Goal: Information Seeking & Learning: Learn about a topic

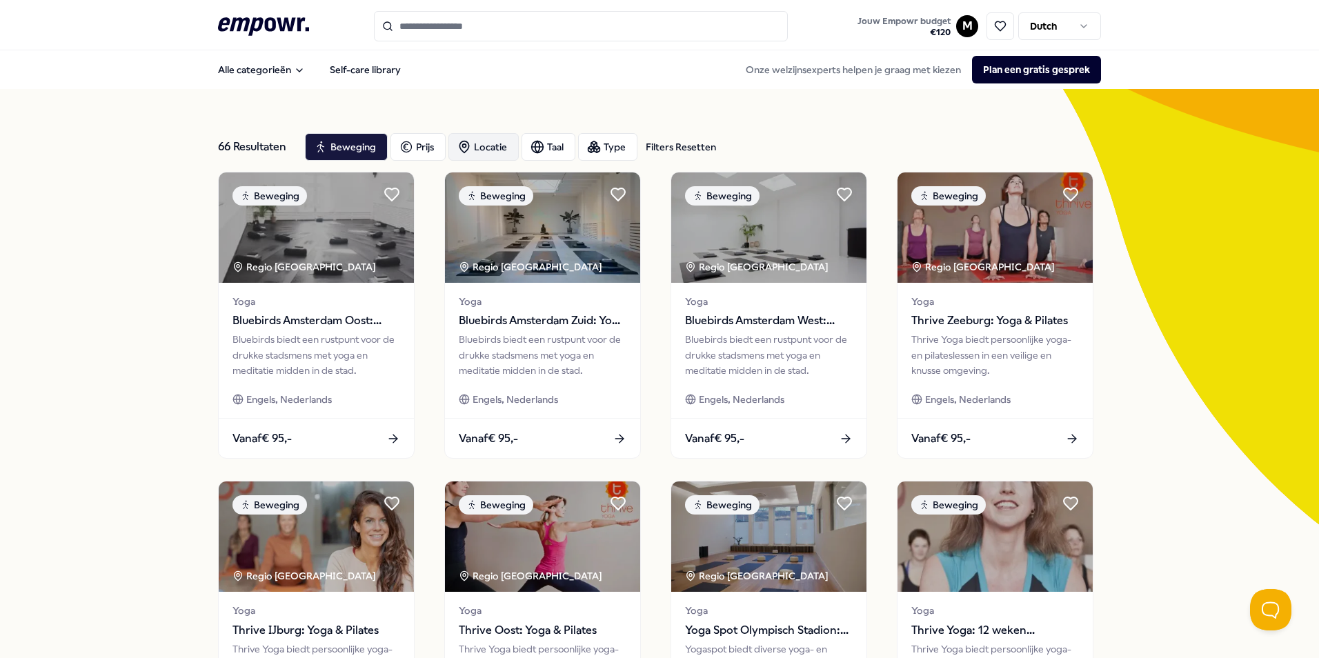
click at [488, 148] on div "Locatie" at bounding box center [483, 147] width 70 height 28
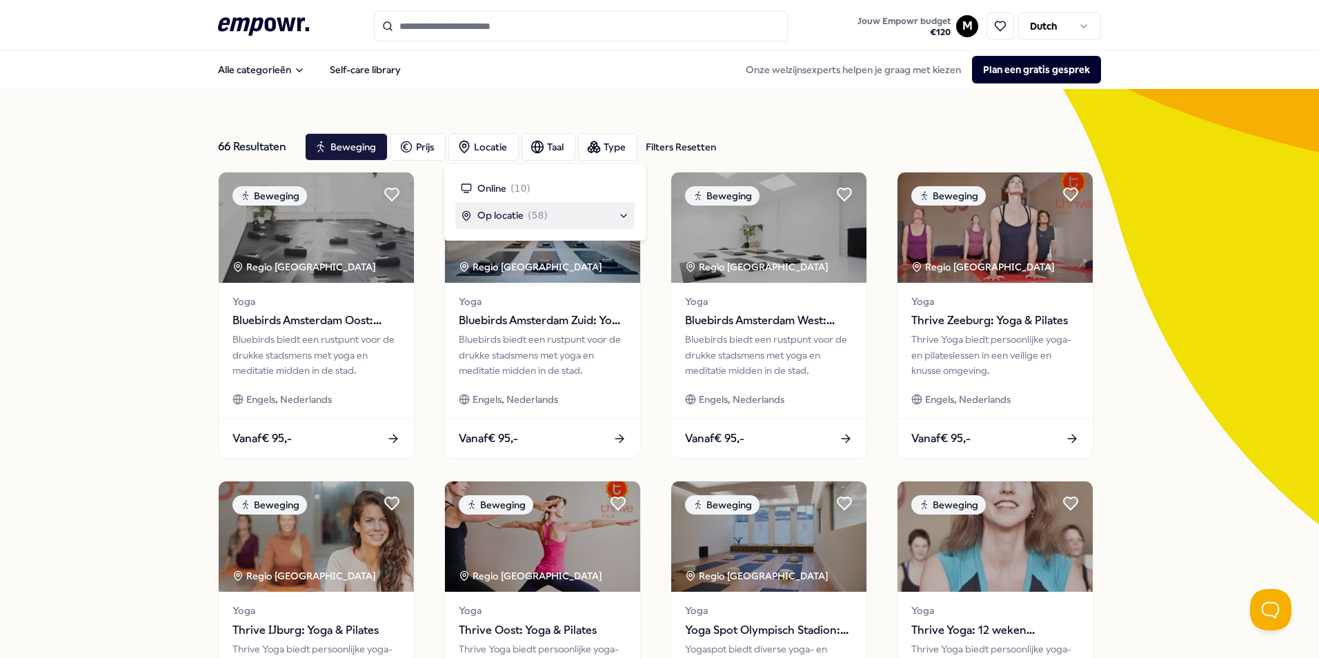
click at [499, 221] on span "Op locatie" at bounding box center [500, 215] width 46 height 15
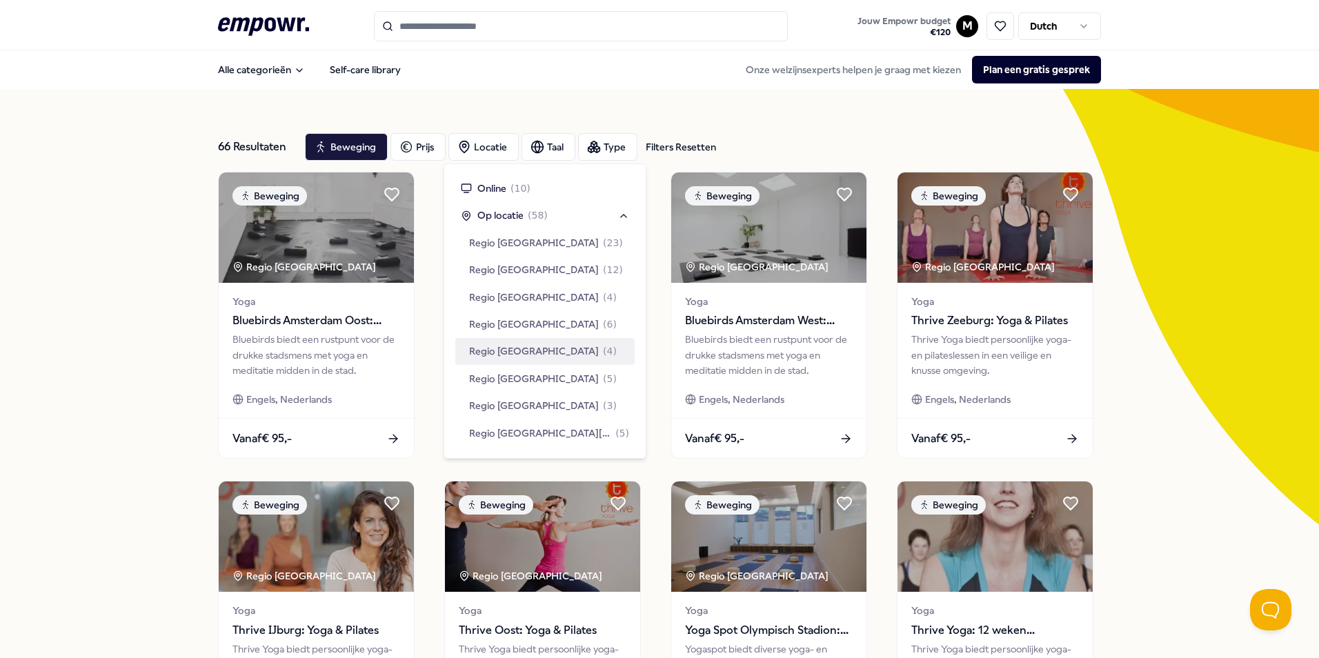
click at [508, 352] on span "Regio [GEOGRAPHIC_DATA]" at bounding box center [534, 350] width 130 height 15
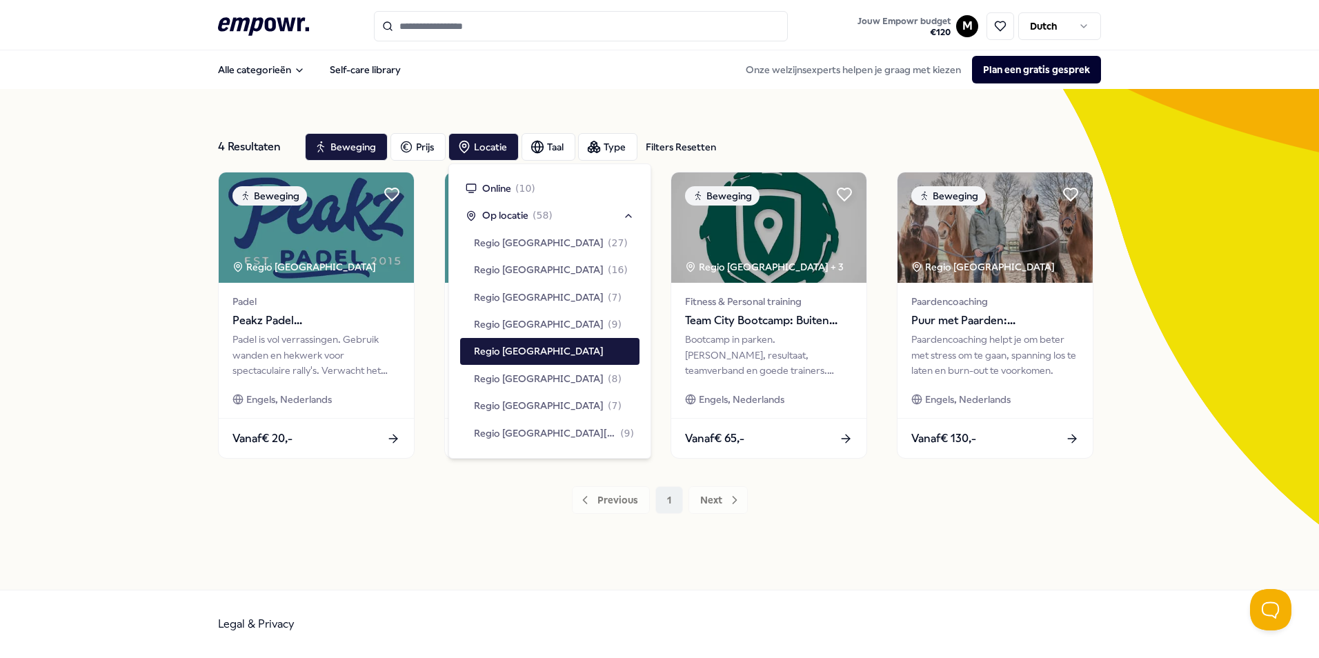
click at [170, 350] on div "4 Resultaten Filters Resetten Beweging Prijs Locatie Taal Type Filters Resetten…" at bounding box center [659, 339] width 1319 height 501
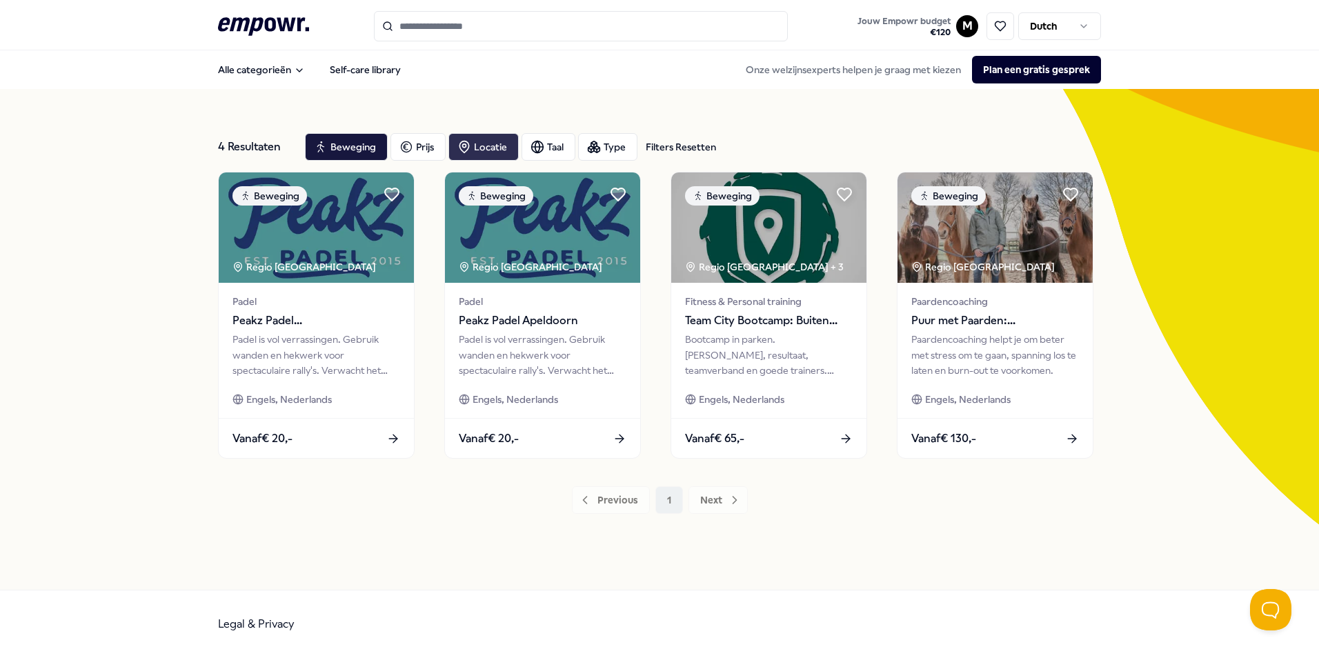
click at [491, 151] on div "Locatie" at bounding box center [483, 147] width 70 height 28
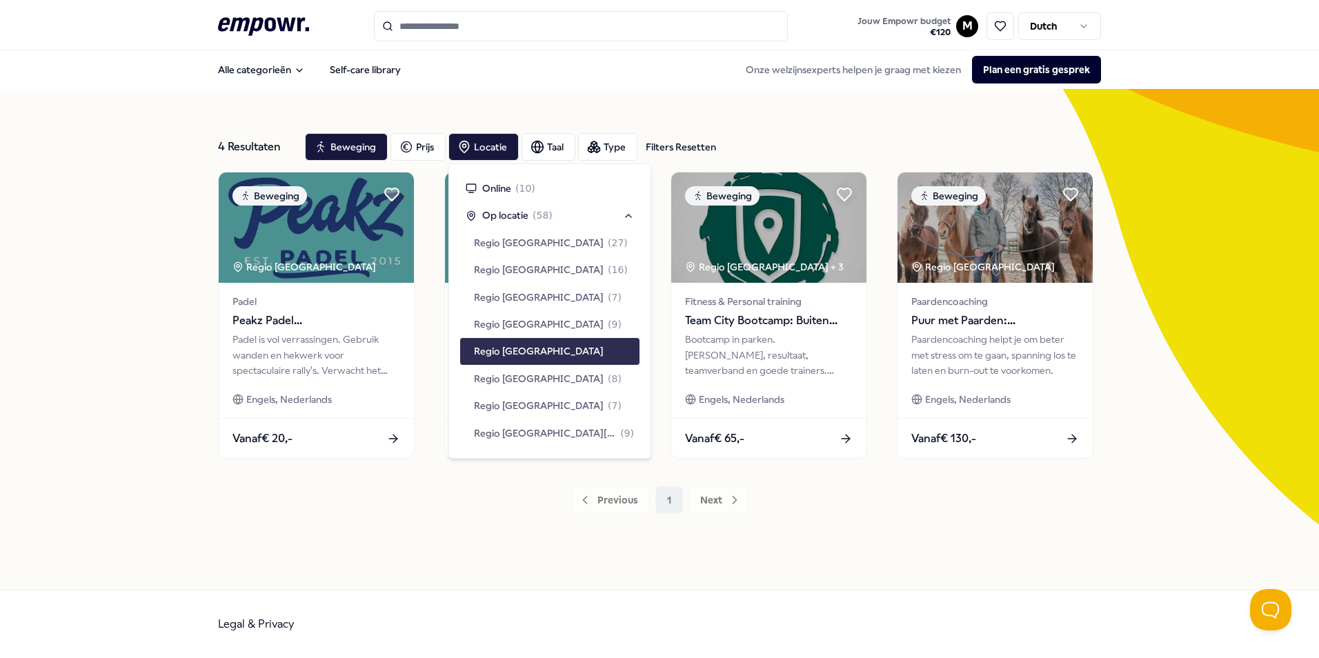
click at [518, 347] on span "Regio [GEOGRAPHIC_DATA]" at bounding box center [539, 350] width 130 height 15
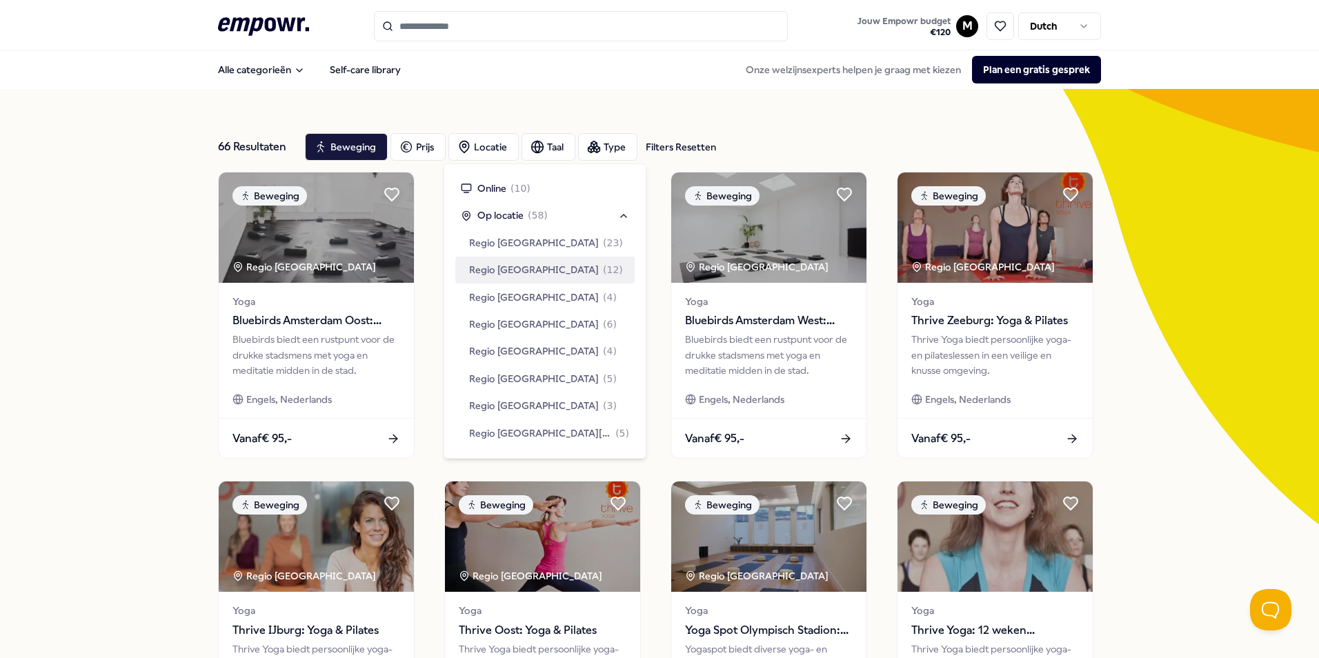
click at [573, 270] on div "Regio [GEOGRAPHIC_DATA] ( 12 )" at bounding box center [544, 270] width 179 height 26
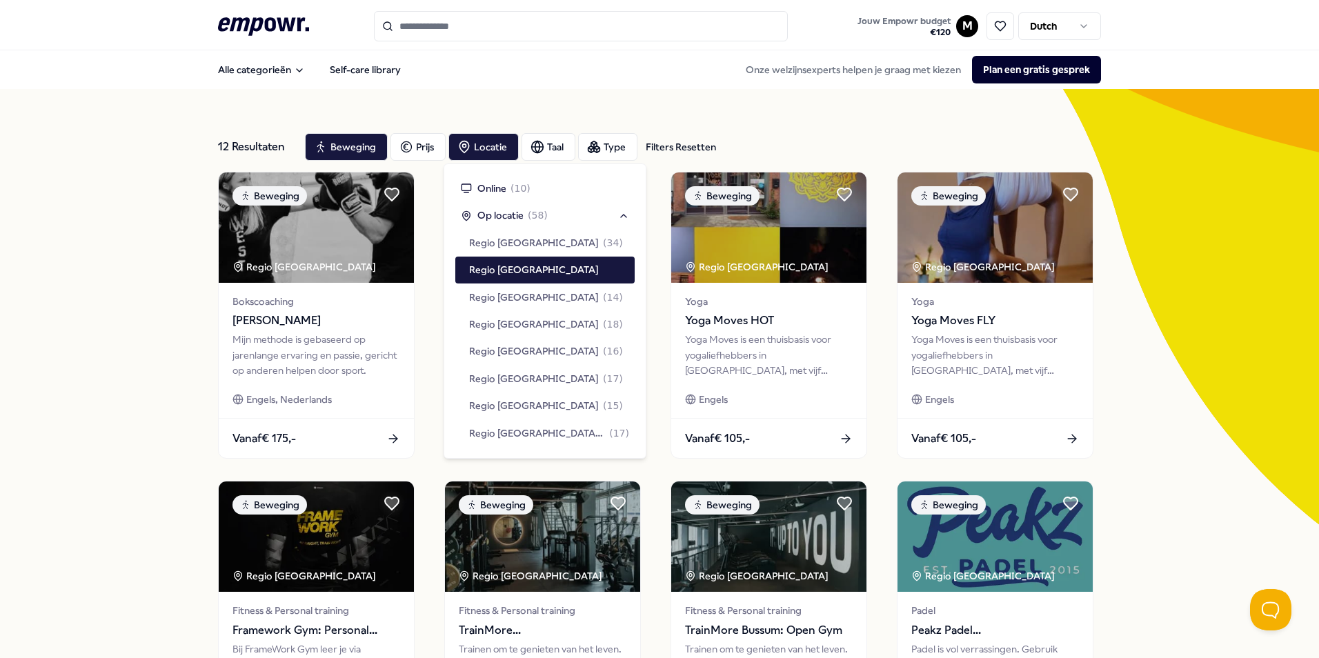
click at [76, 332] on div "12 Resultaten Filters Resetten Beweging Prijs Locatie Taal Type Filters Resette…" at bounding box center [659, 627] width 1319 height 1077
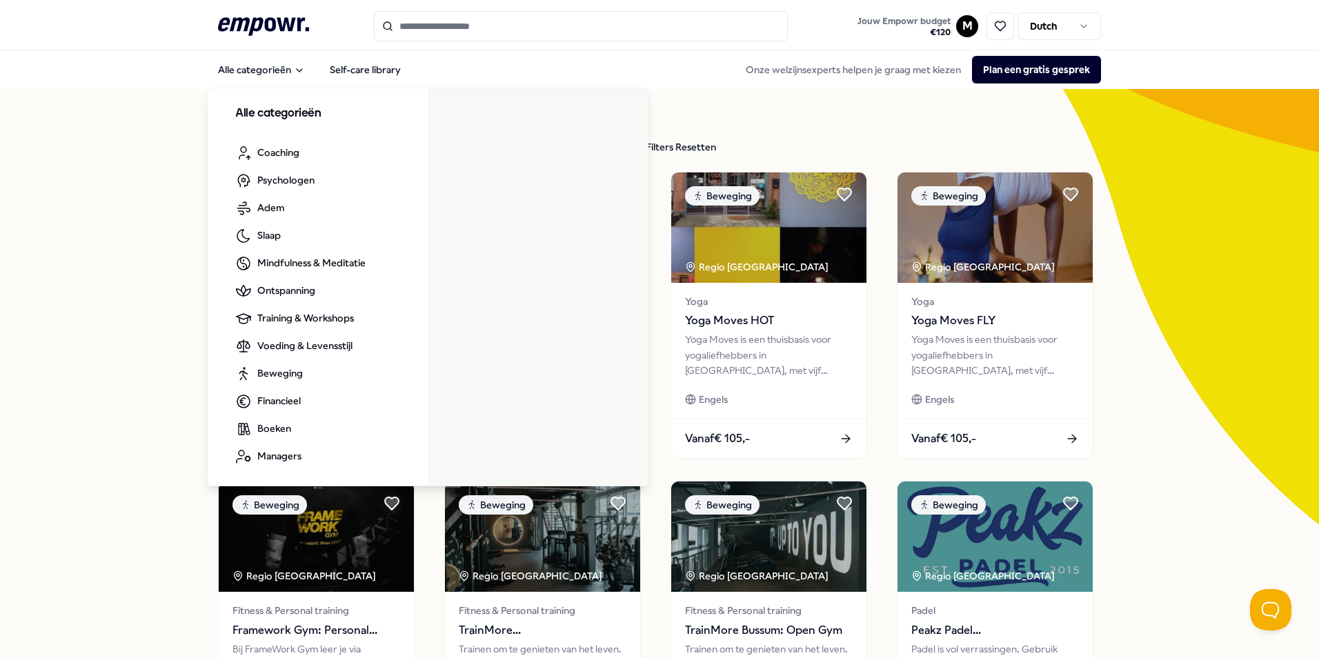
click at [110, 229] on div "12 Resultaten Filters Resetten Beweging Prijs Locatie Taal Type Filters Resette…" at bounding box center [659, 627] width 1319 height 1077
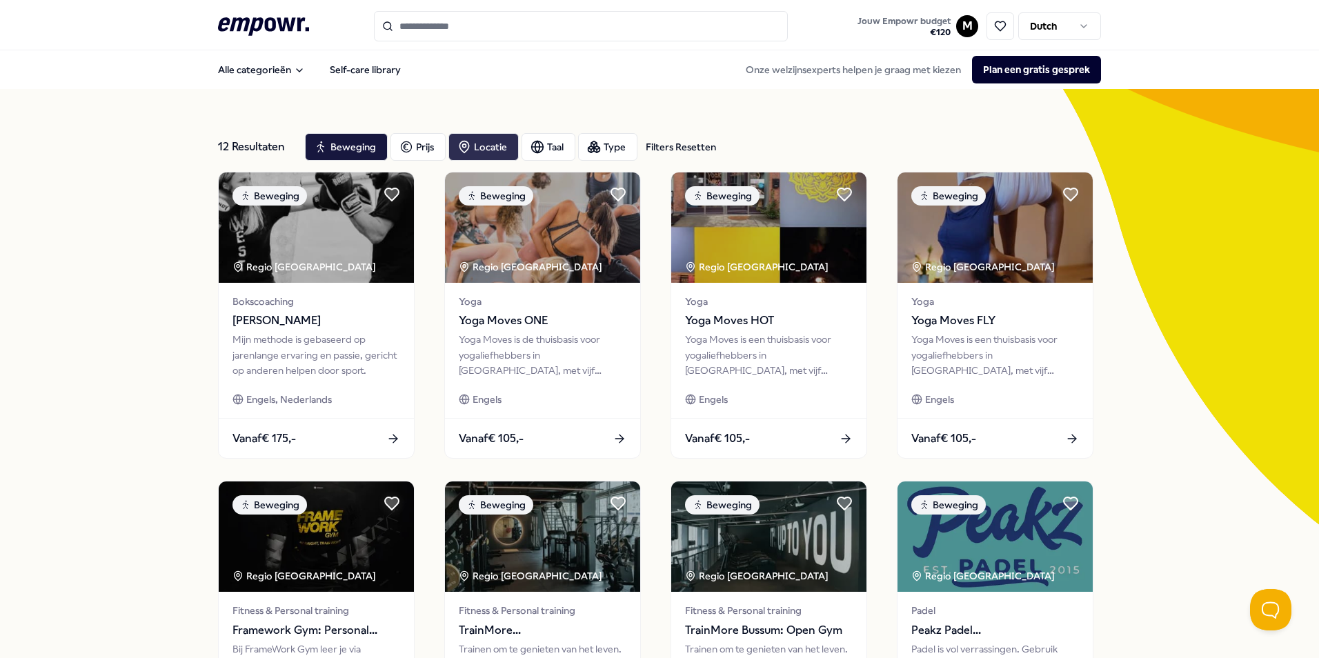
click at [472, 150] on div "Locatie" at bounding box center [483, 147] width 70 height 28
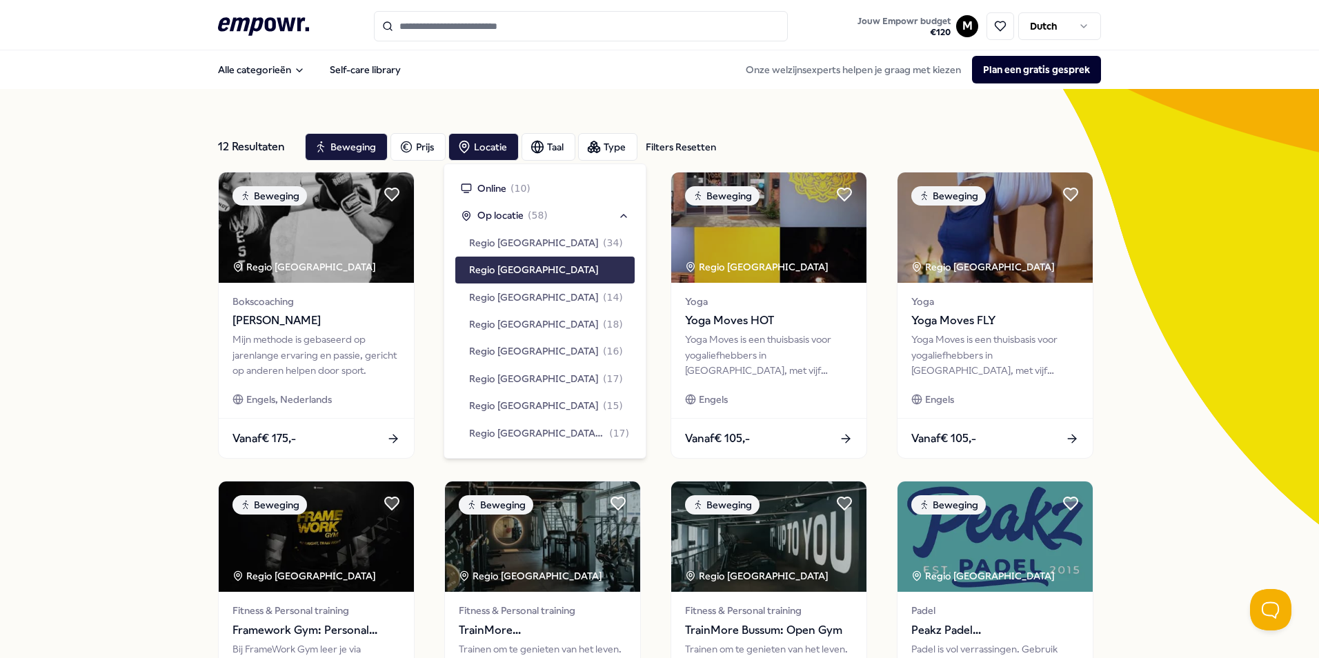
click at [540, 268] on div "Regio [GEOGRAPHIC_DATA]" at bounding box center [544, 270] width 179 height 26
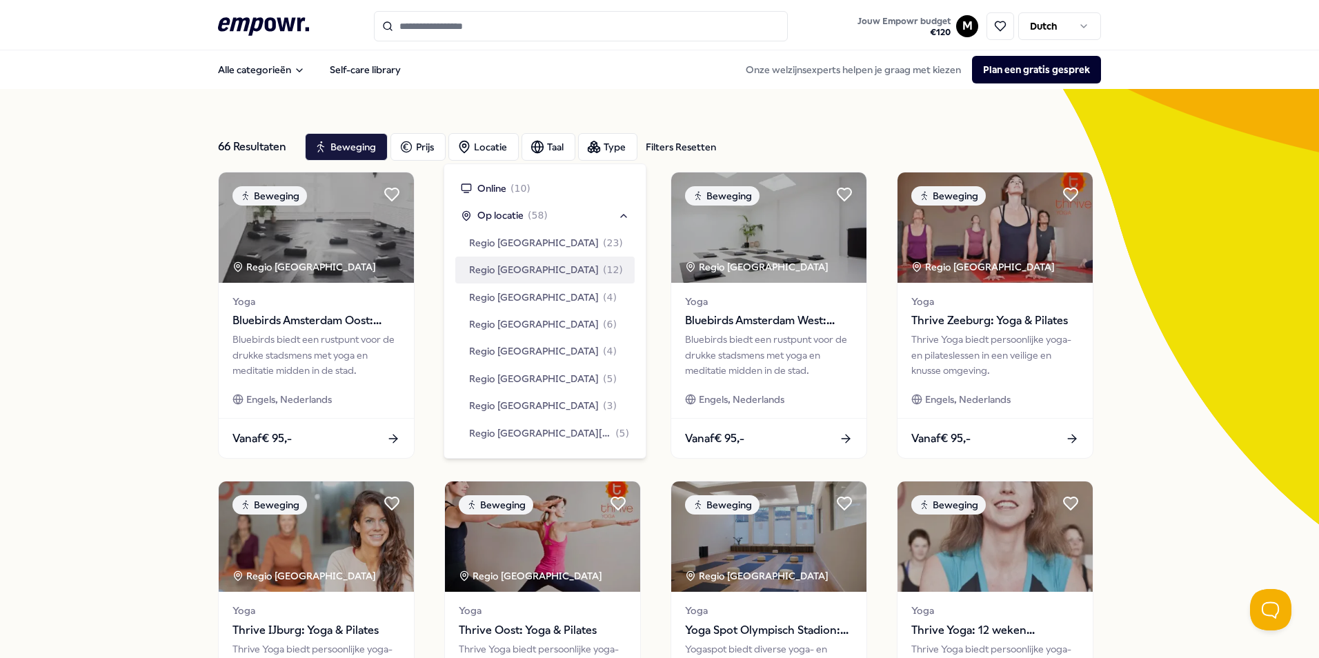
click at [1168, 373] on div "66 Resultaten Filters Resetten Beweging Prijs Locatie Taal Type Filters Resette…" at bounding box center [659, 627] width 1319 height 1077
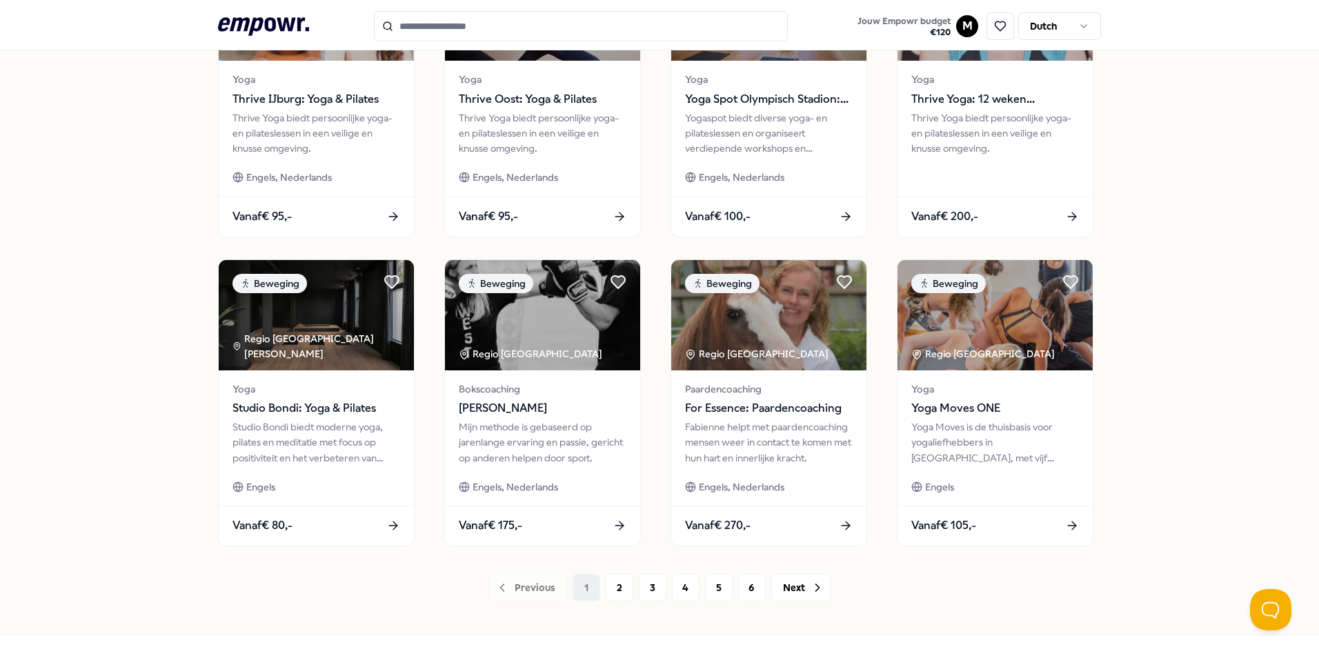
scroll to position [552, 0]
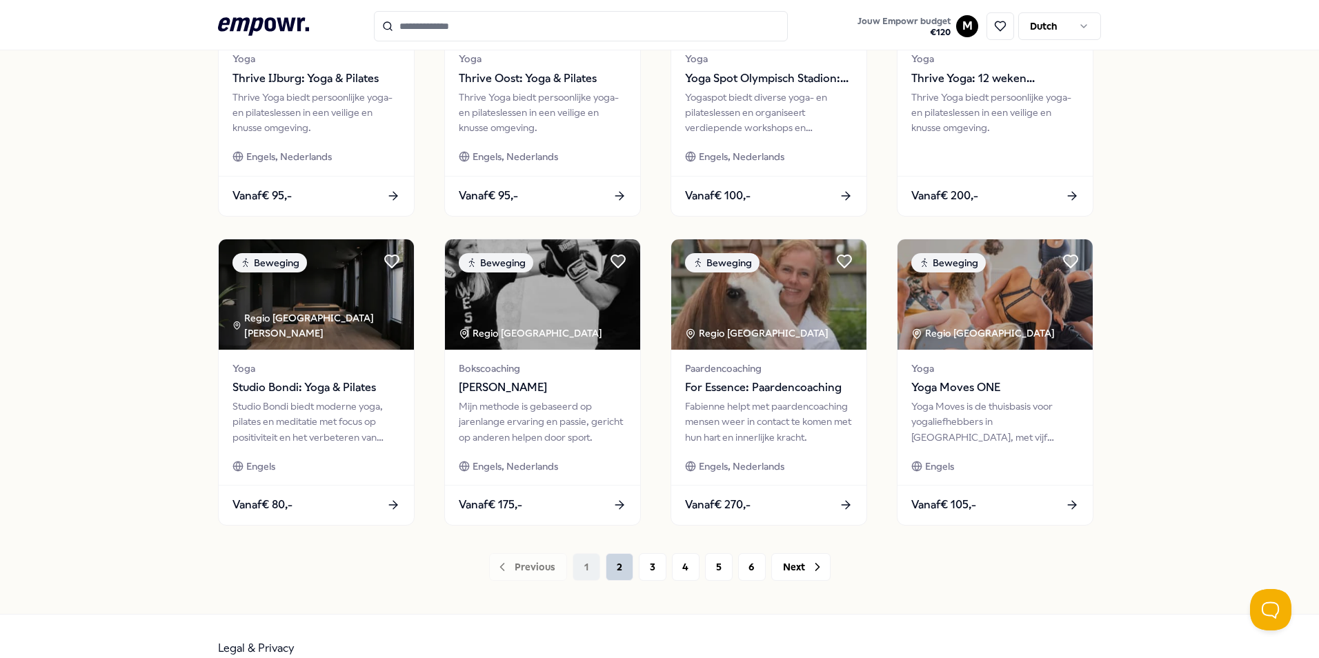
click at [606, 566] on button "2" at bounding box center [620, 567] width 28 height 28
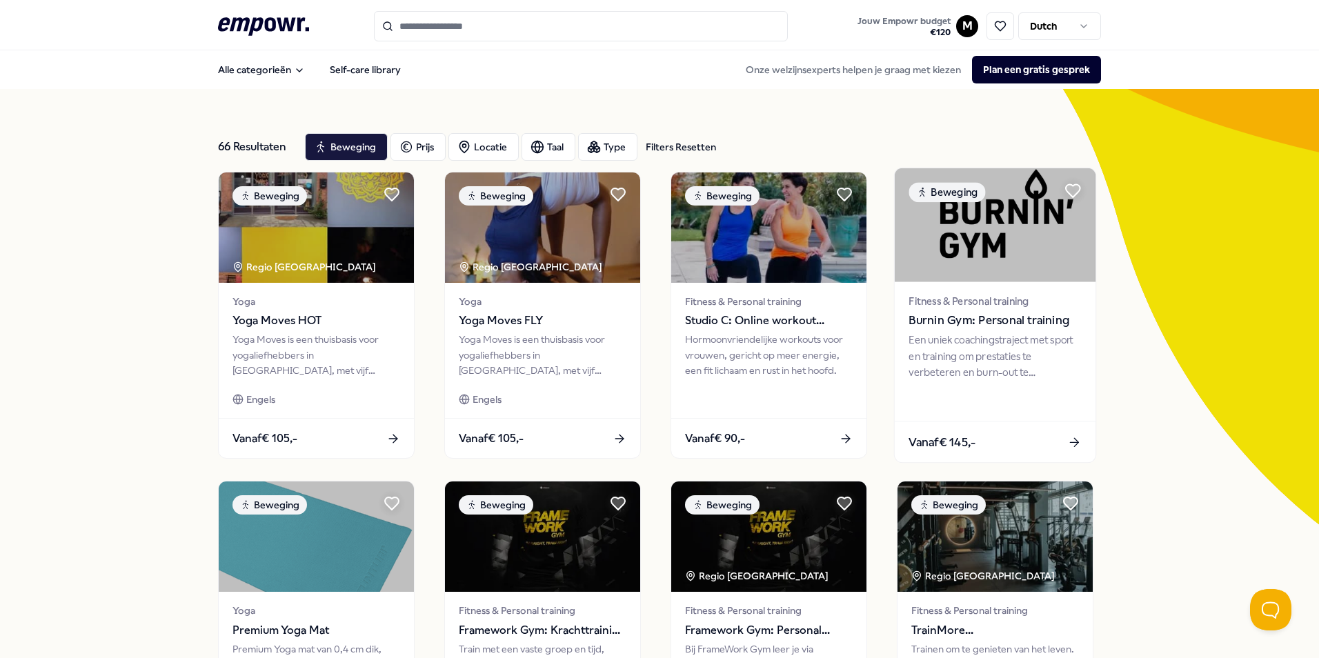
click at [1017, 366] on div "Een uniek coachingstraject met sport en training om prestaties te verbeteren en…" at bounding box center [994, 356] width 172 height 48
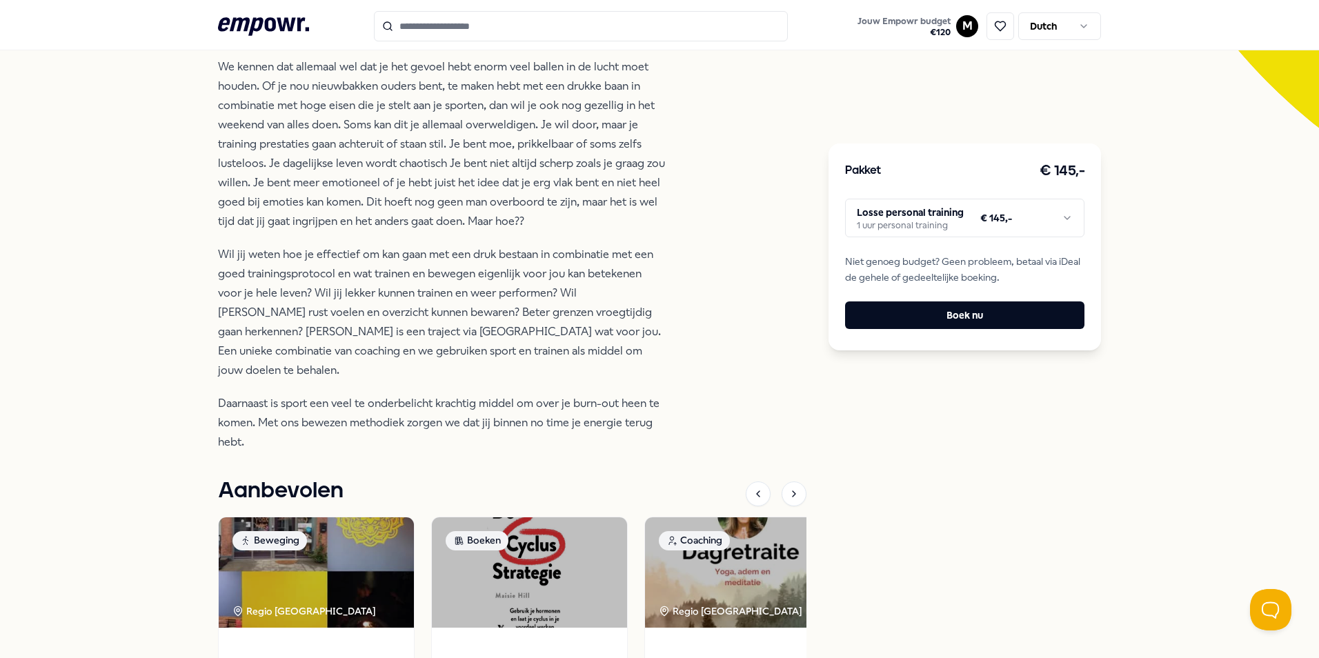
scroll to position [414, 0]
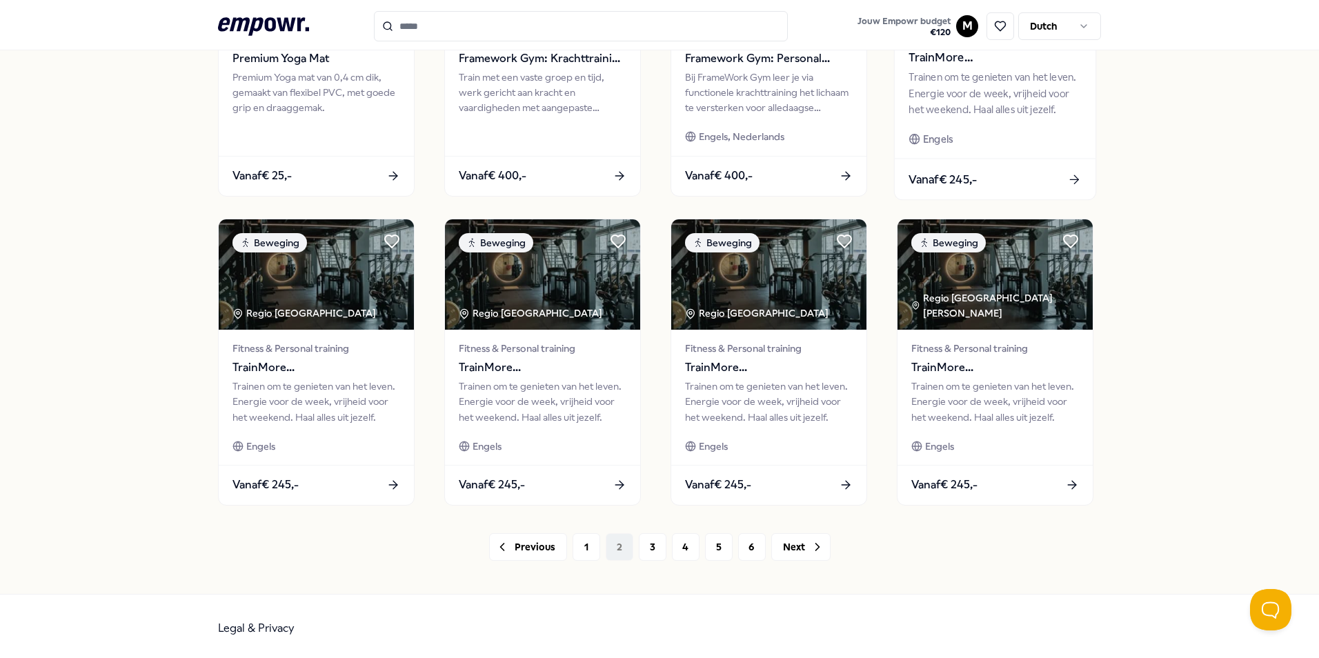
scroll to position [576, 0]
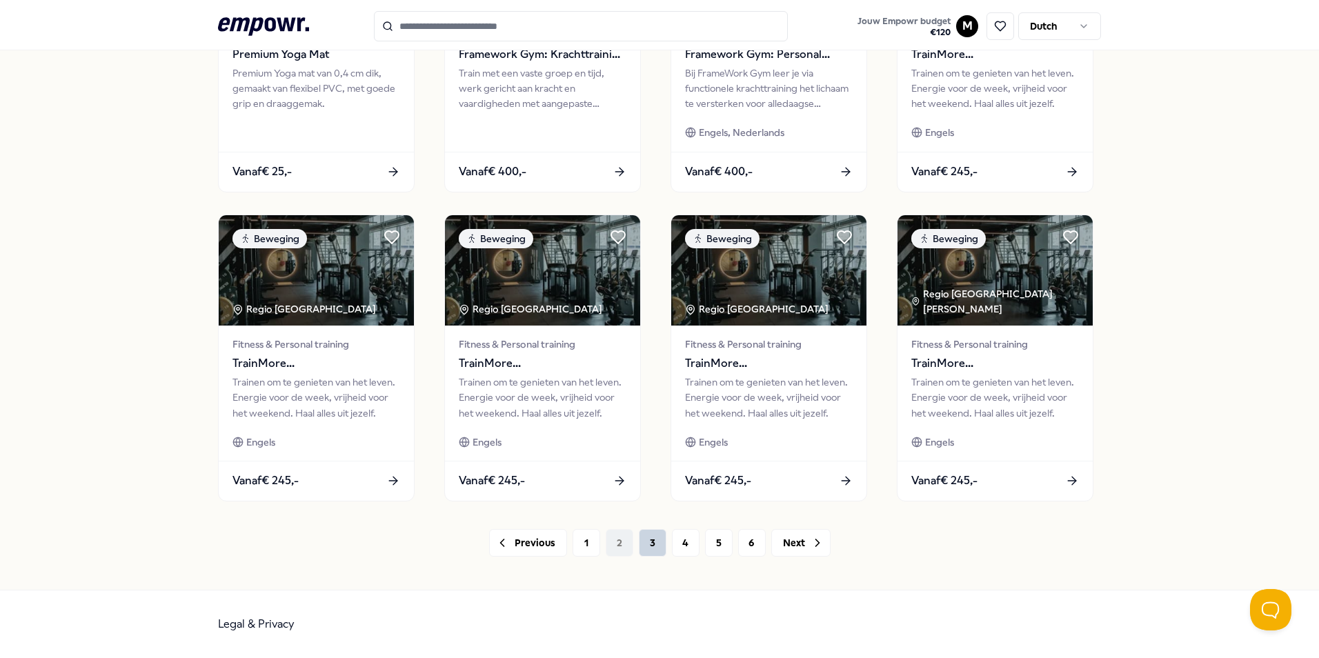
click at [650, 541] on button "3" at bounding box center [653, 543] width 28 height 28
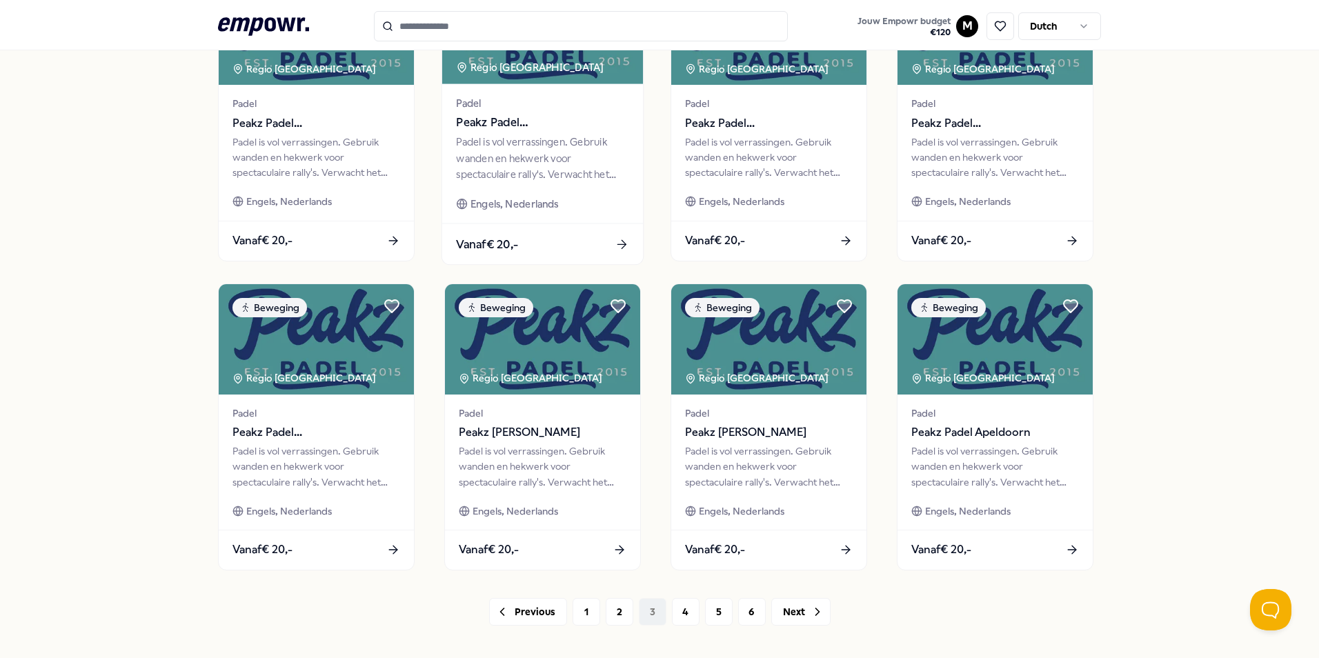
scroll to position [576, 0]
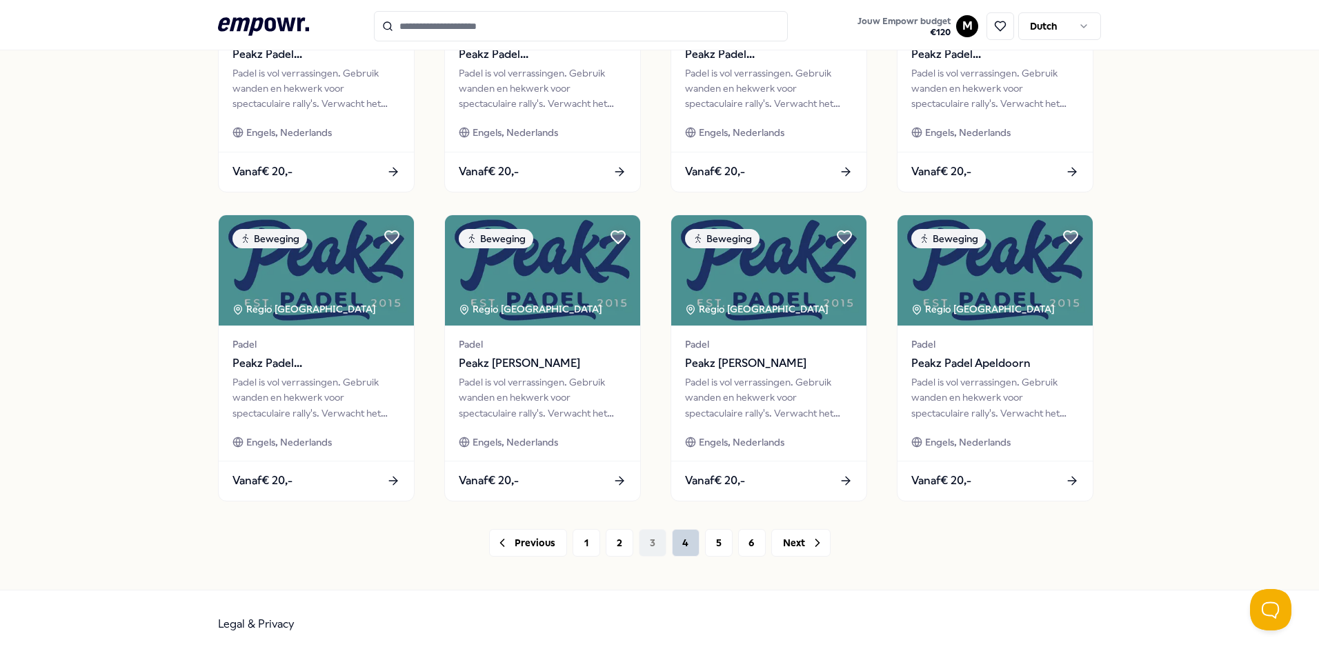
click at [673, 546] on button "4" at bounding box center [686, 543] width 28 height 28
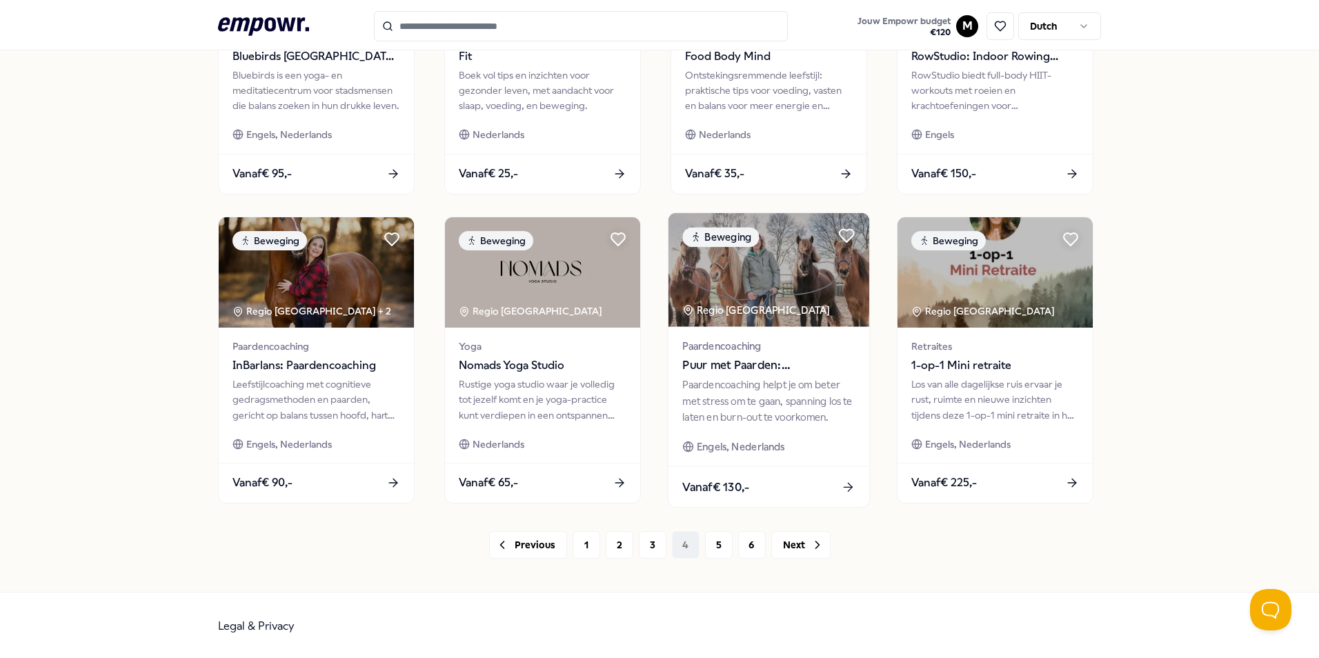
scroll to position [576, 0]
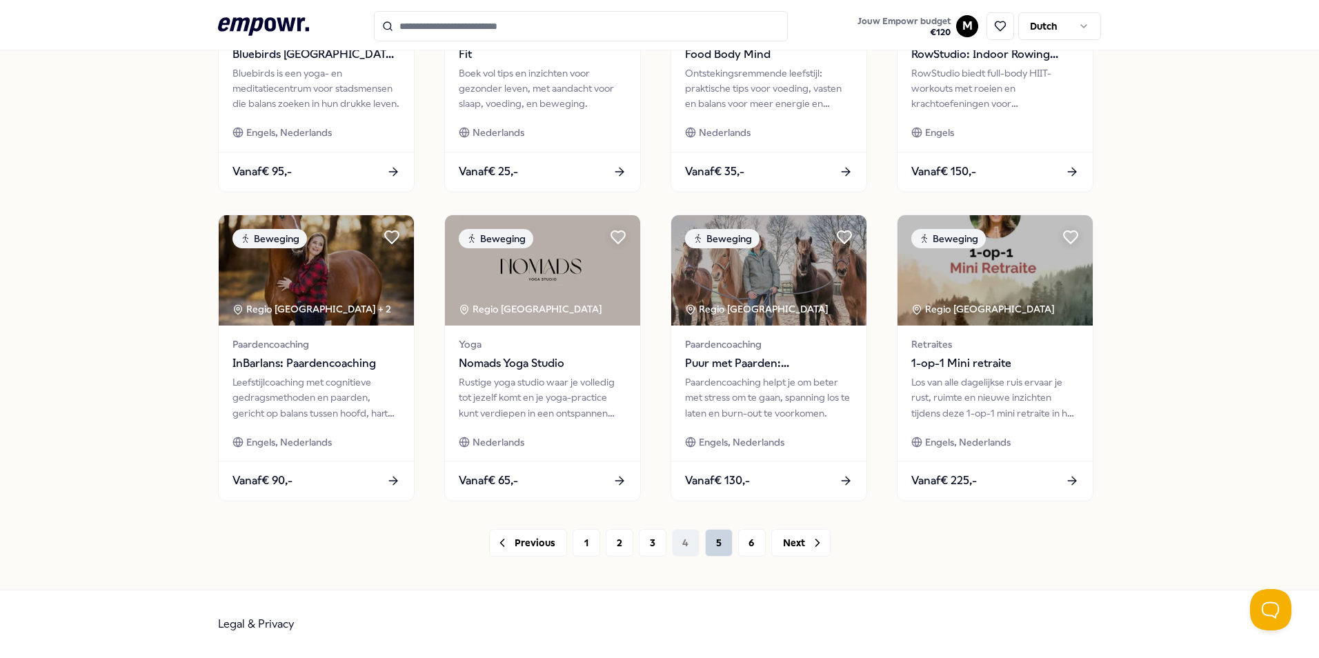
click at [714, 538] on button "5" at bounding box center [719, 543] width 28 height 28
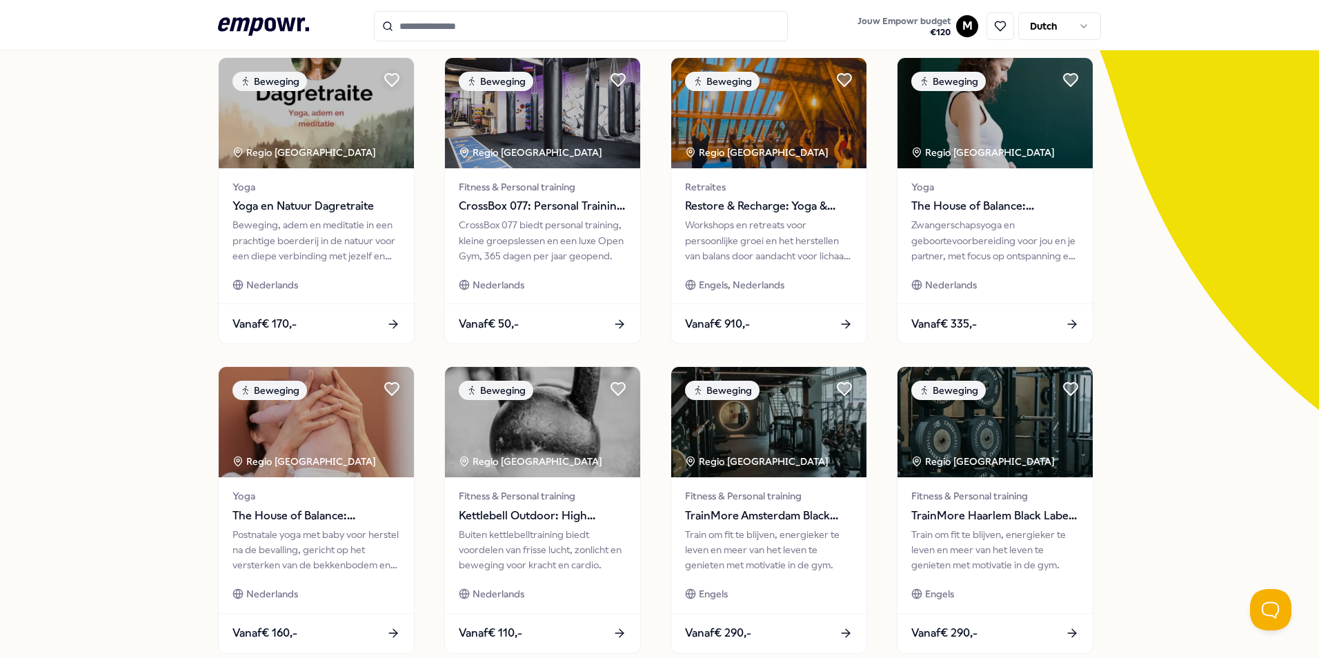
scroll to position [138, 0]
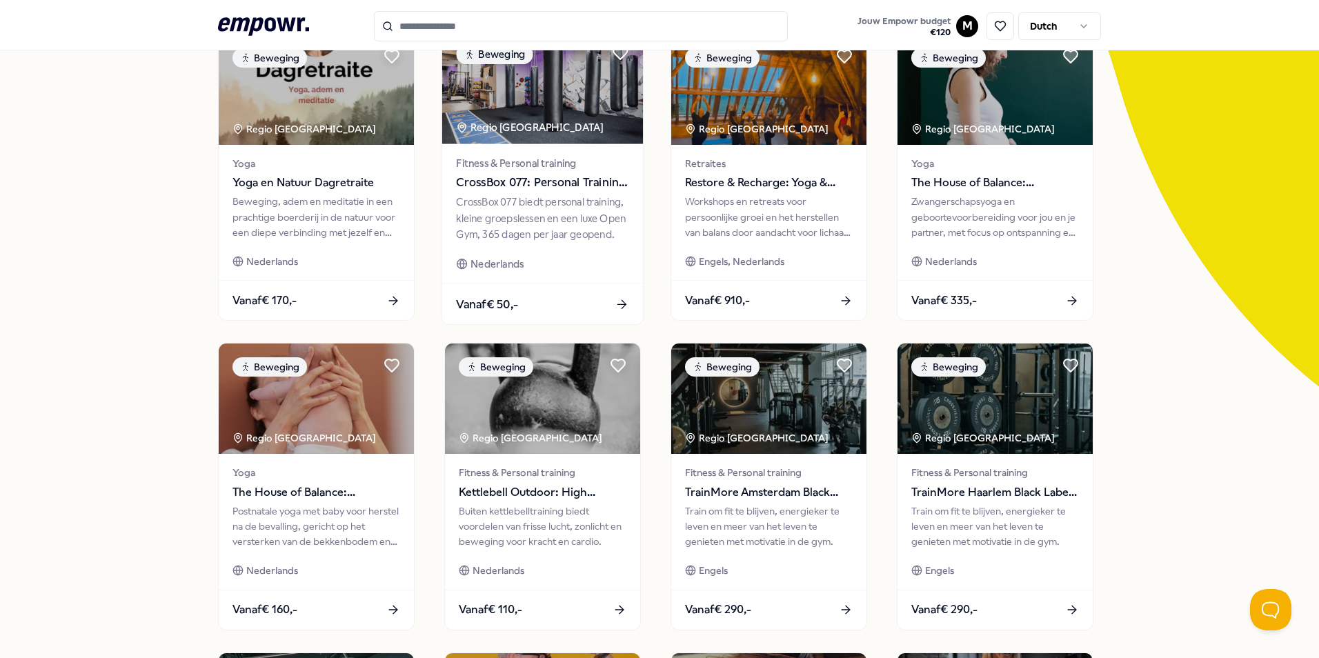
click at [583, 202] on div "CrossBox 077 biedt personal training, kleine groepslessen en een luxe Open Gym,…" at bounding box center [542, 218] width 172 height 48
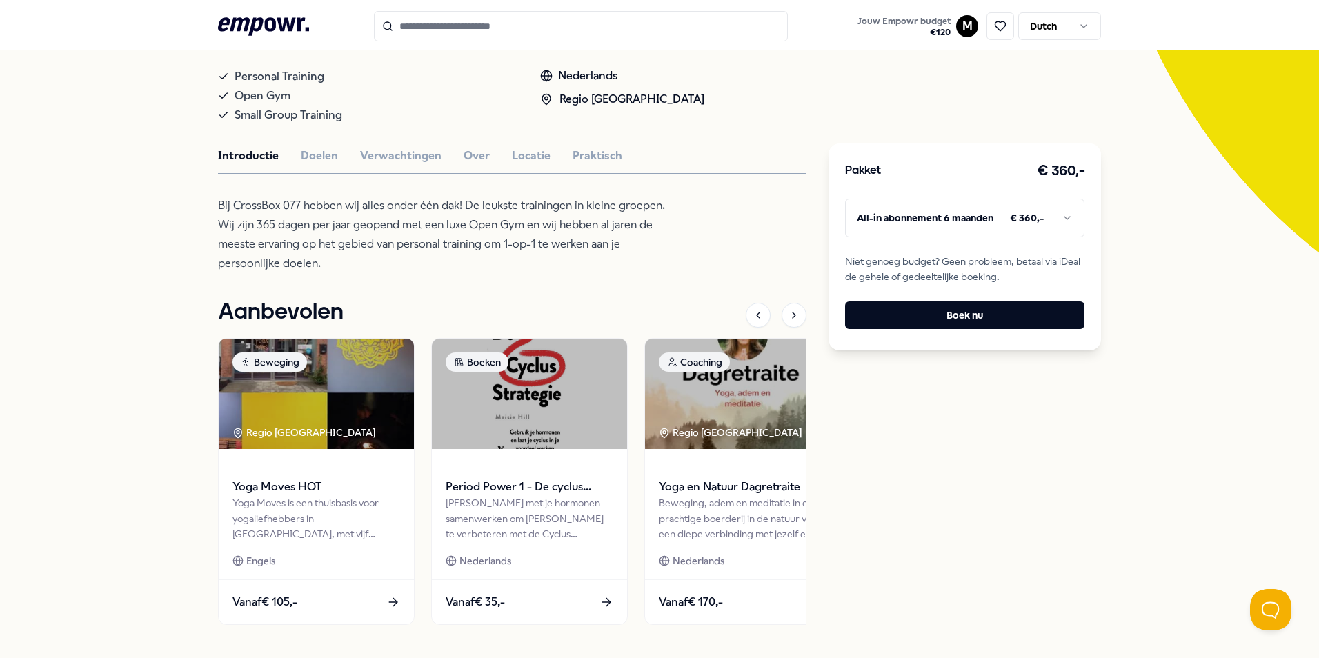
scroll to position [296, 0]
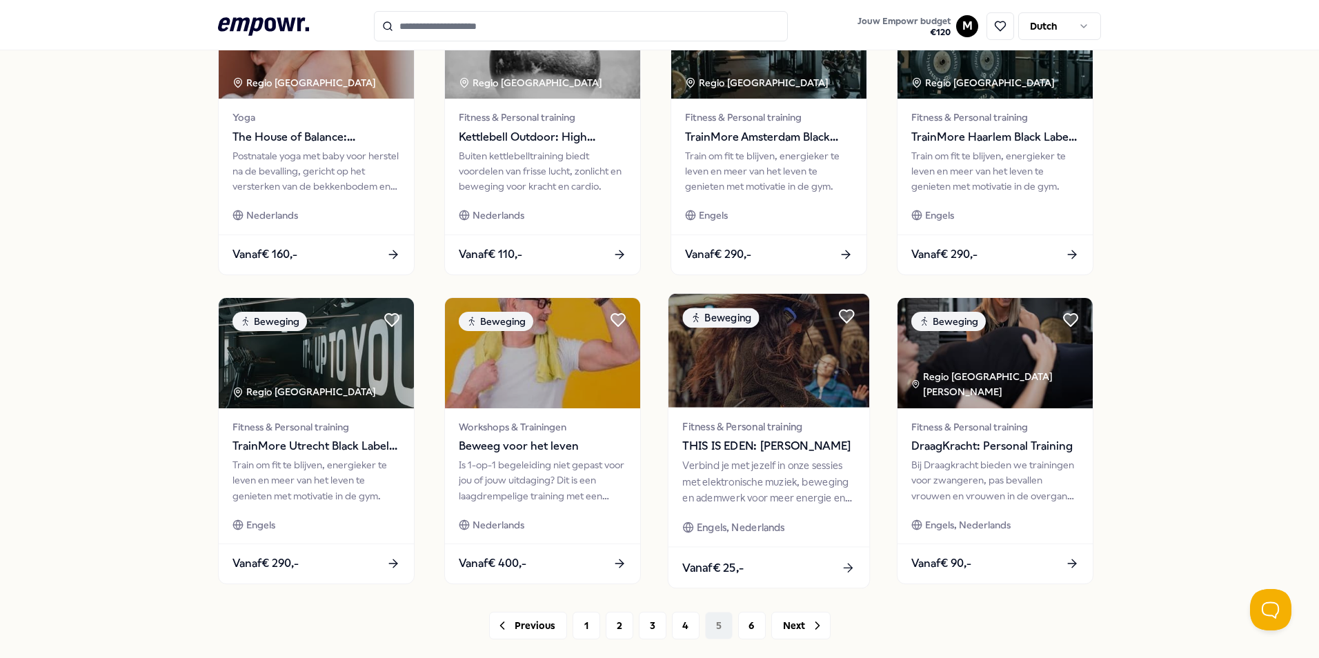
scroll to position [576, 0]
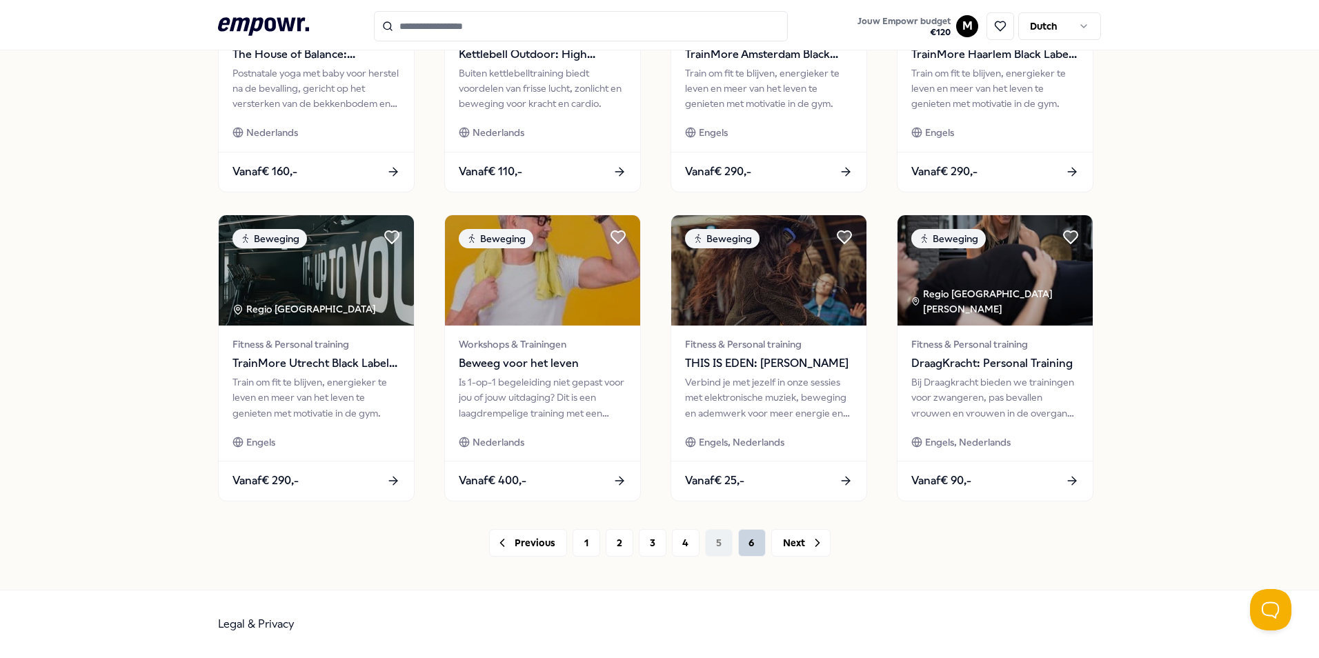
click at [738, 554] on button "6" at bounding box center [752, 543] width 28 height 28
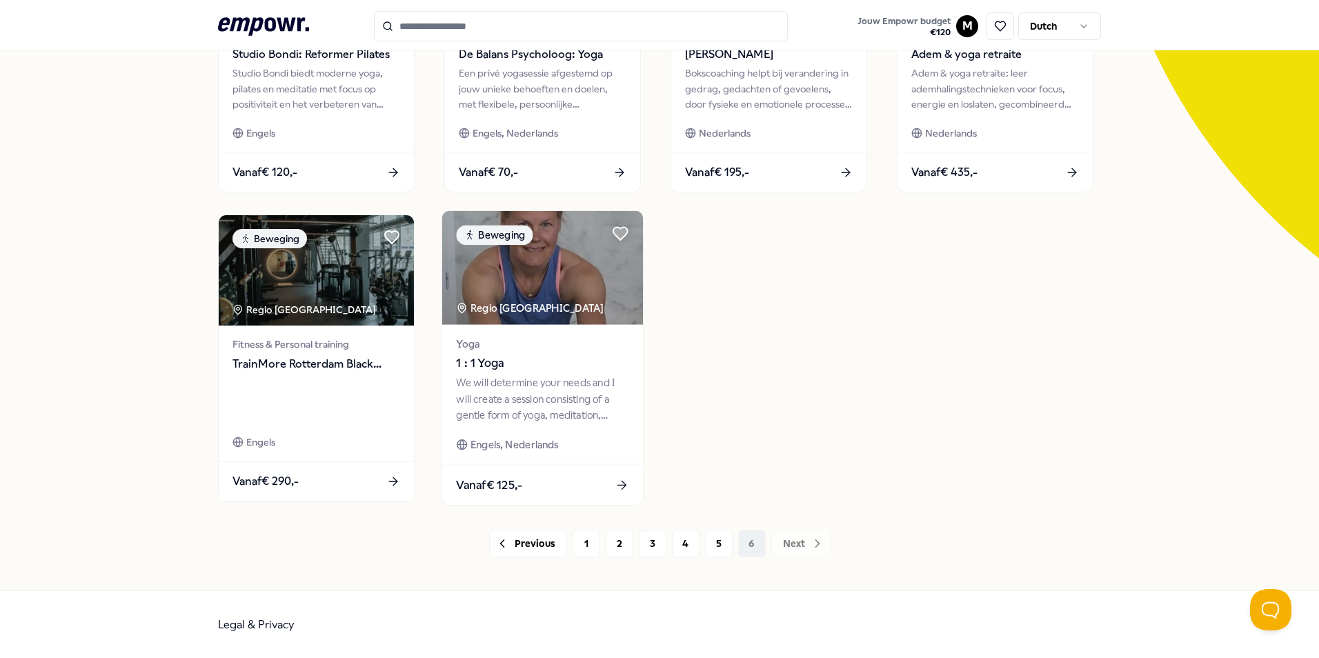
click at [572, 399] on div "We will determine your needs and I will create a session consisting of a gentle…" at bounding box center [542, 399] width 172 height 48
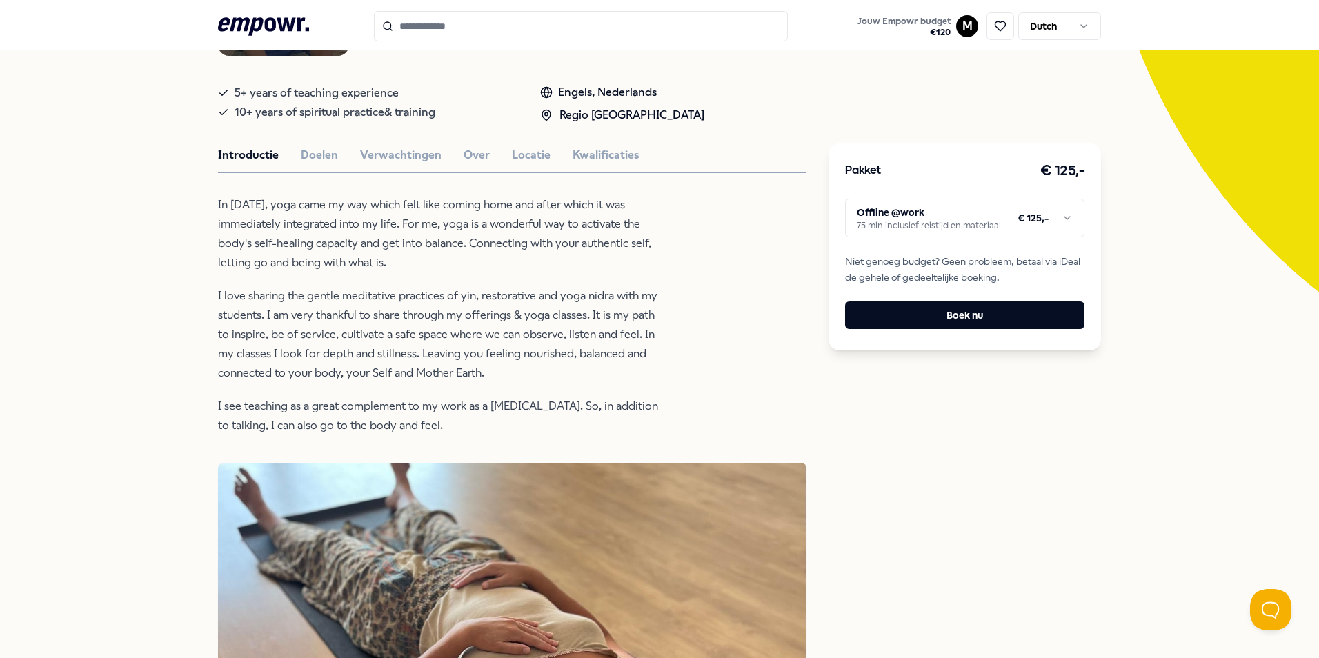
scroll to position [296, 0]
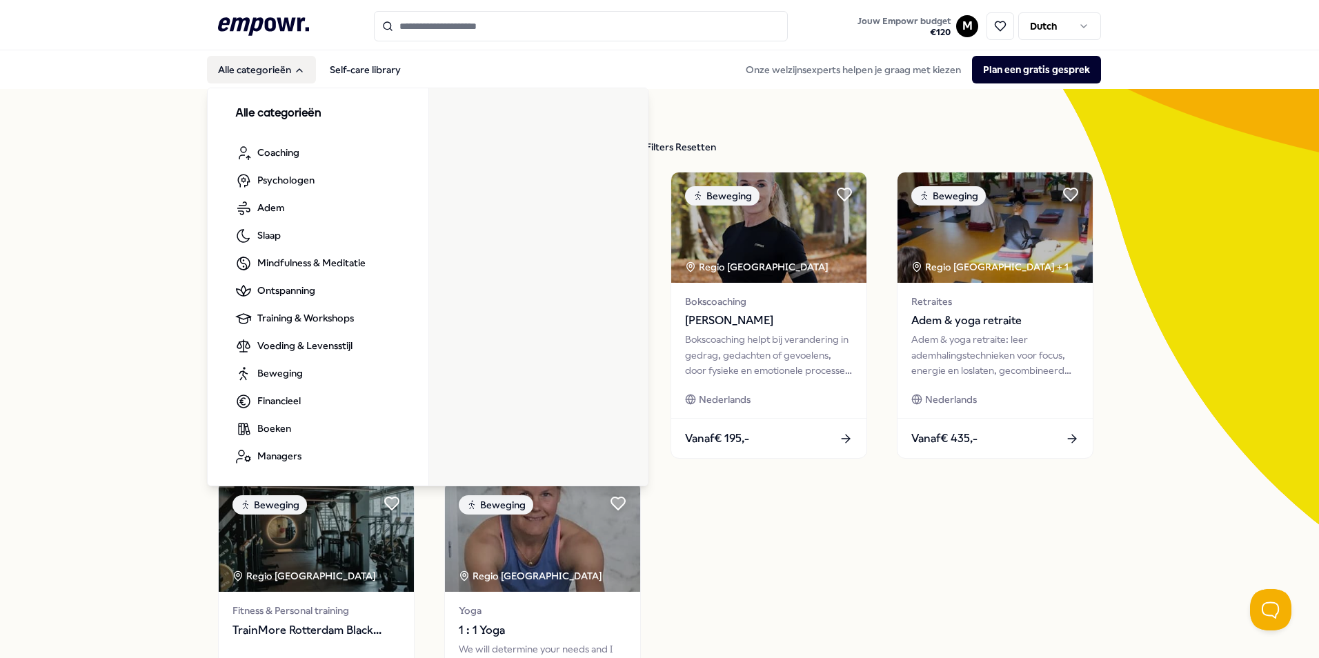
click at [261, 66] on button "Alle categorieën" at bounding box center [261, 70] width 109 height 28
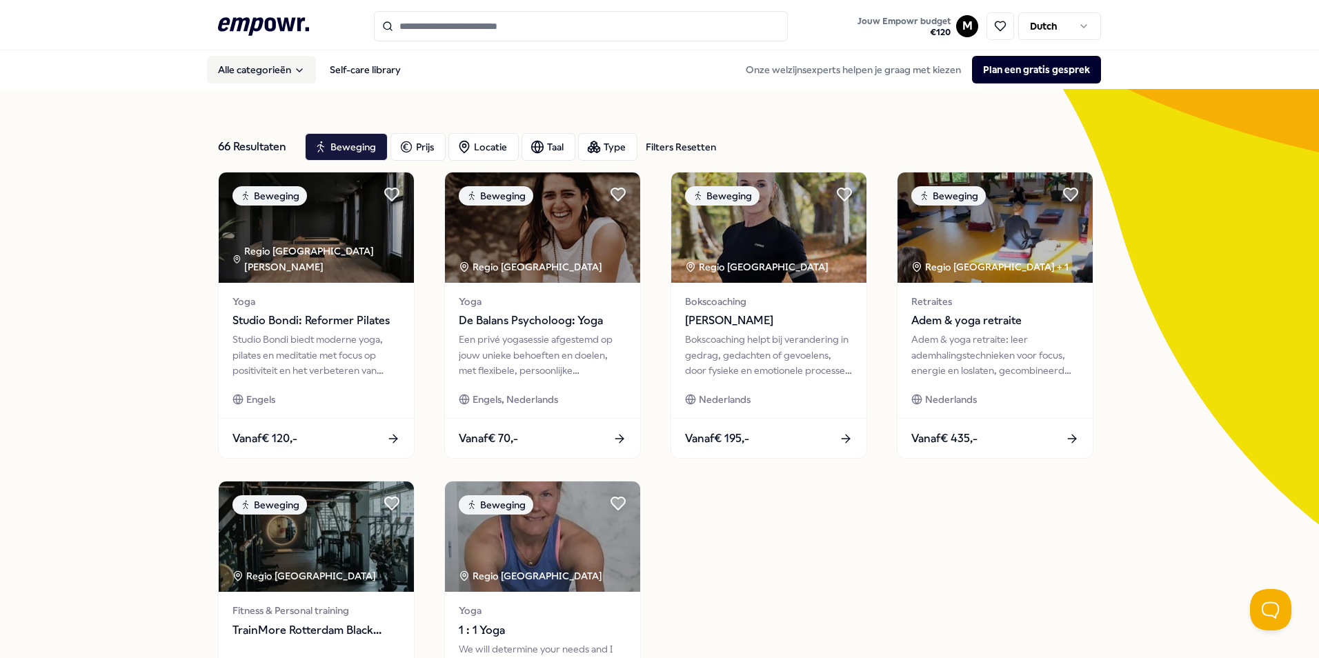
click at [260, 66] on button "Alle categorieën" at bounding box center [261, 70] width 109 height 28
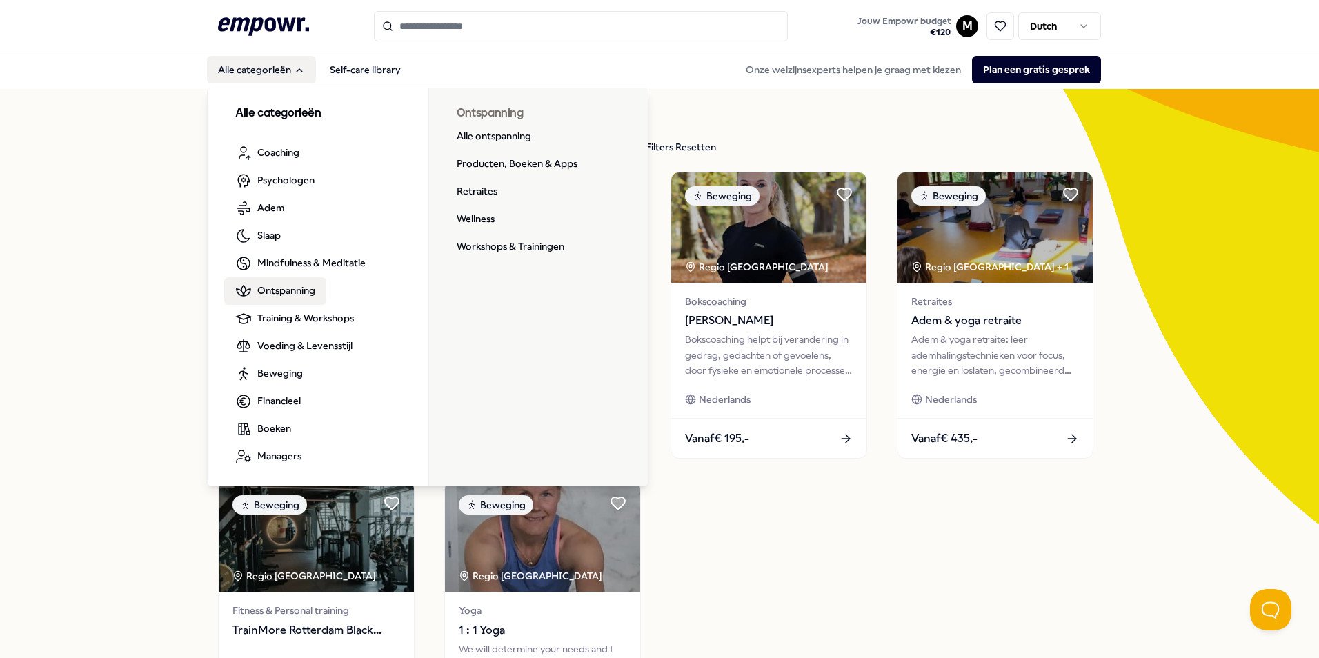
click at [281, 285] on span "Ontspanning" at bounding box center [286, 290] width 58 height 15
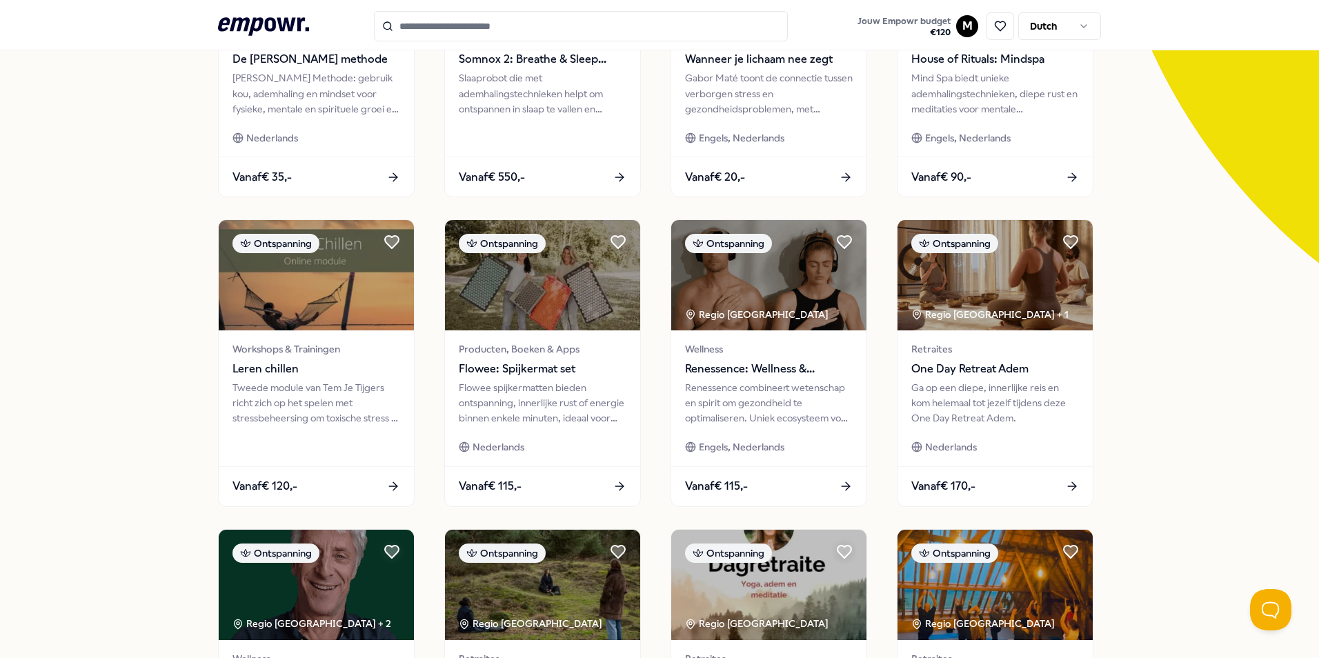
scroll to position [345, 0]
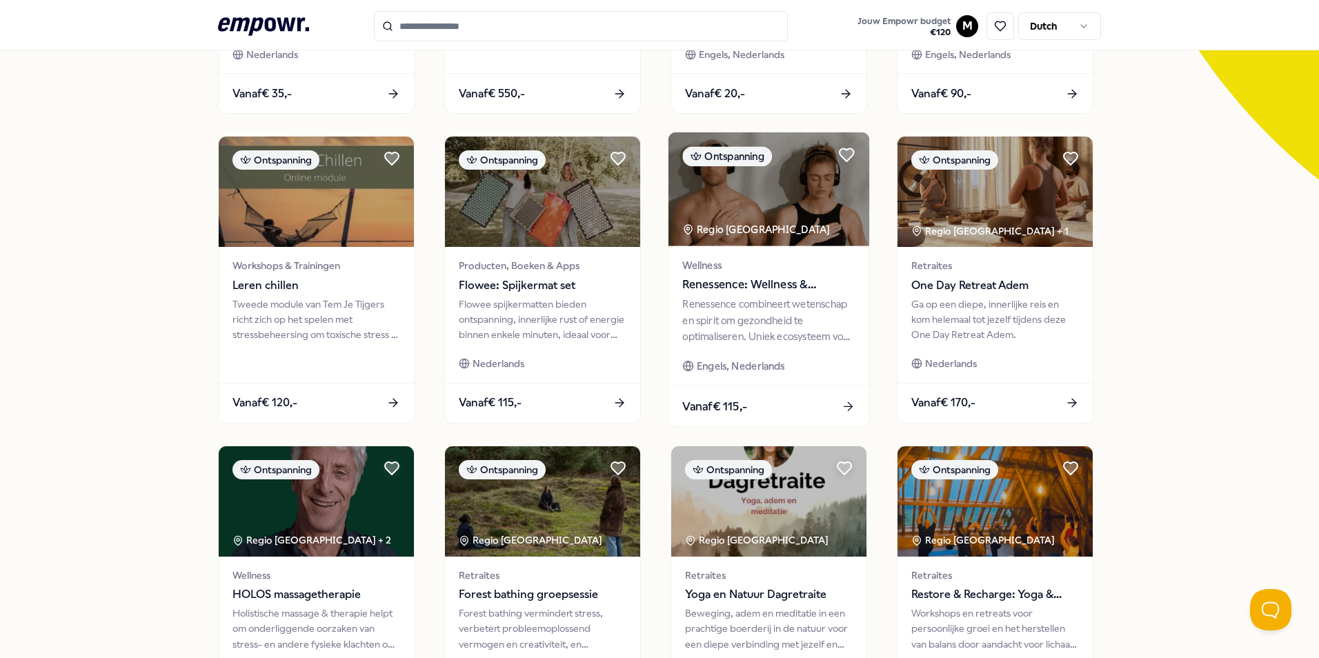
click at [737, 319] on div "Renessence combineert wetenschap en spirit om gezondheid te optimaliseren. Unie…" at bounding box center [768, 321] width 172 height 48
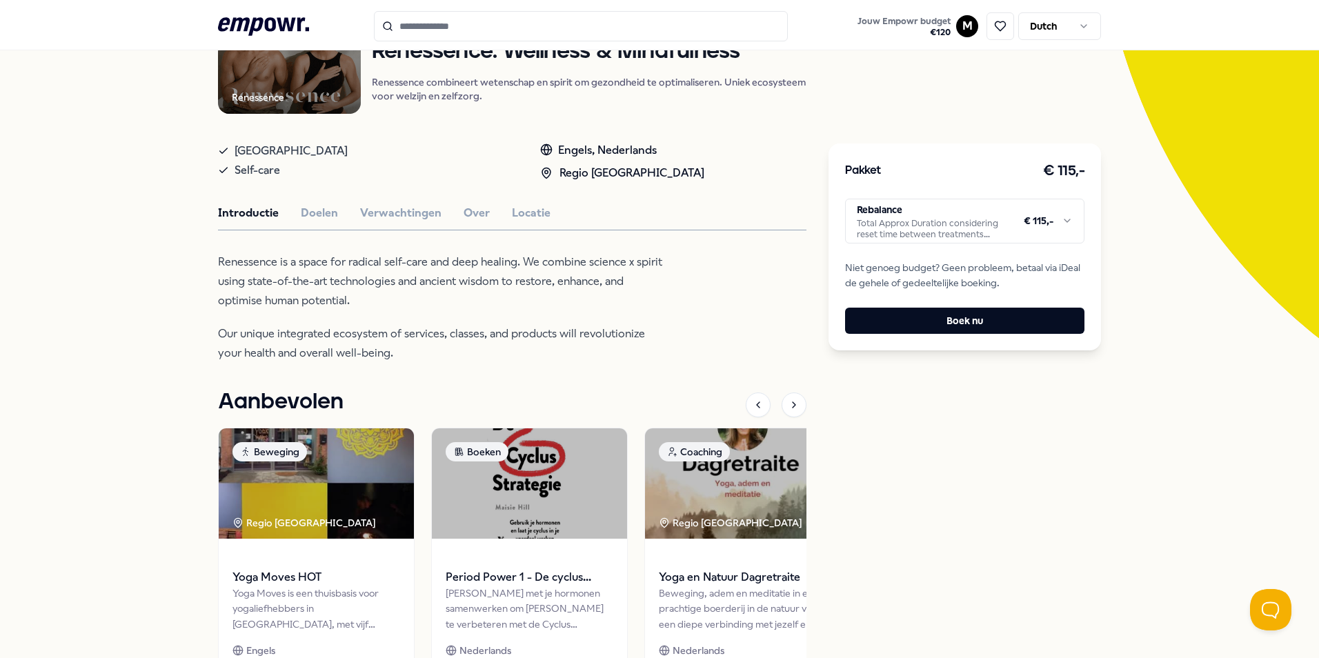
scroll to position [146, 0]
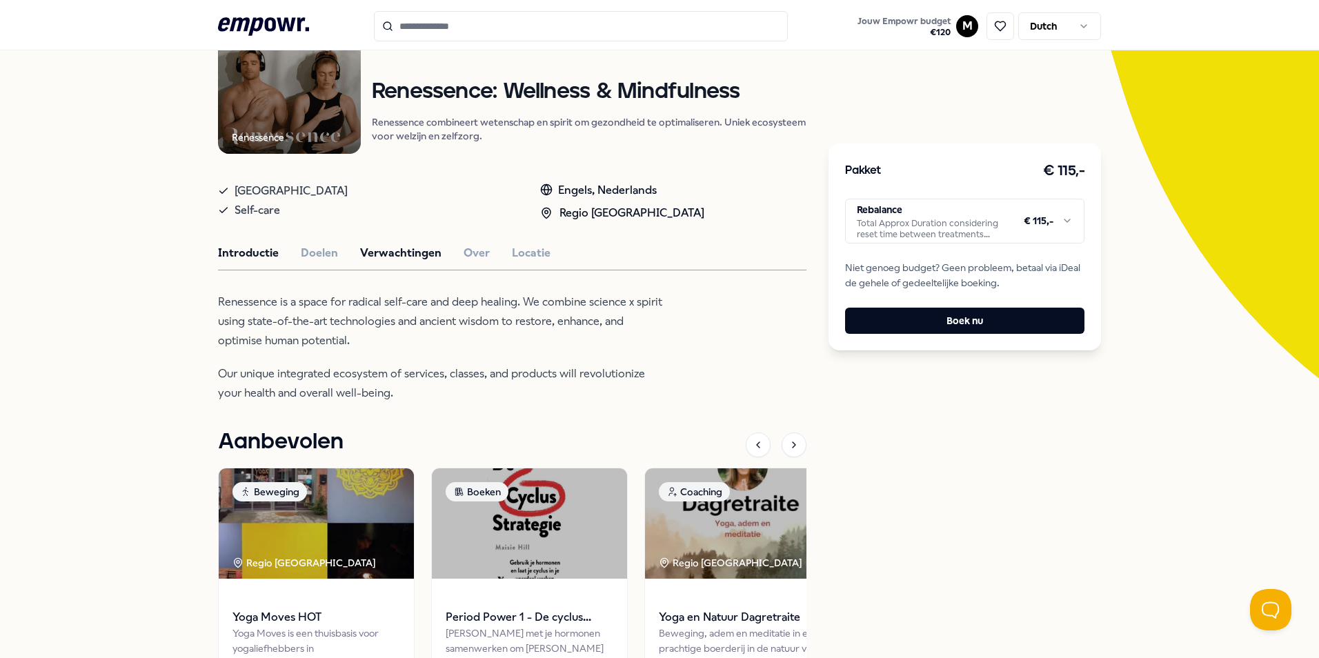
click at [363, 252] on button "Verwachtingen" at bounding box center [400, 253] width 81 height 18
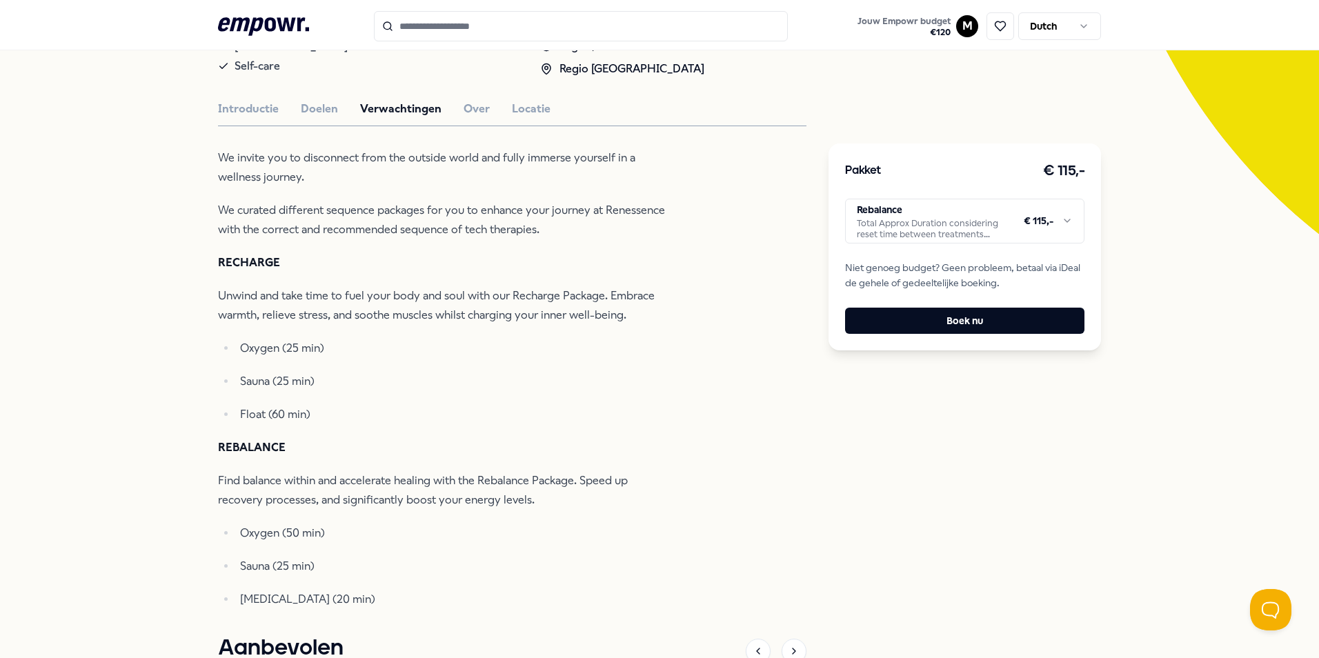
scroll to position [353, 0]
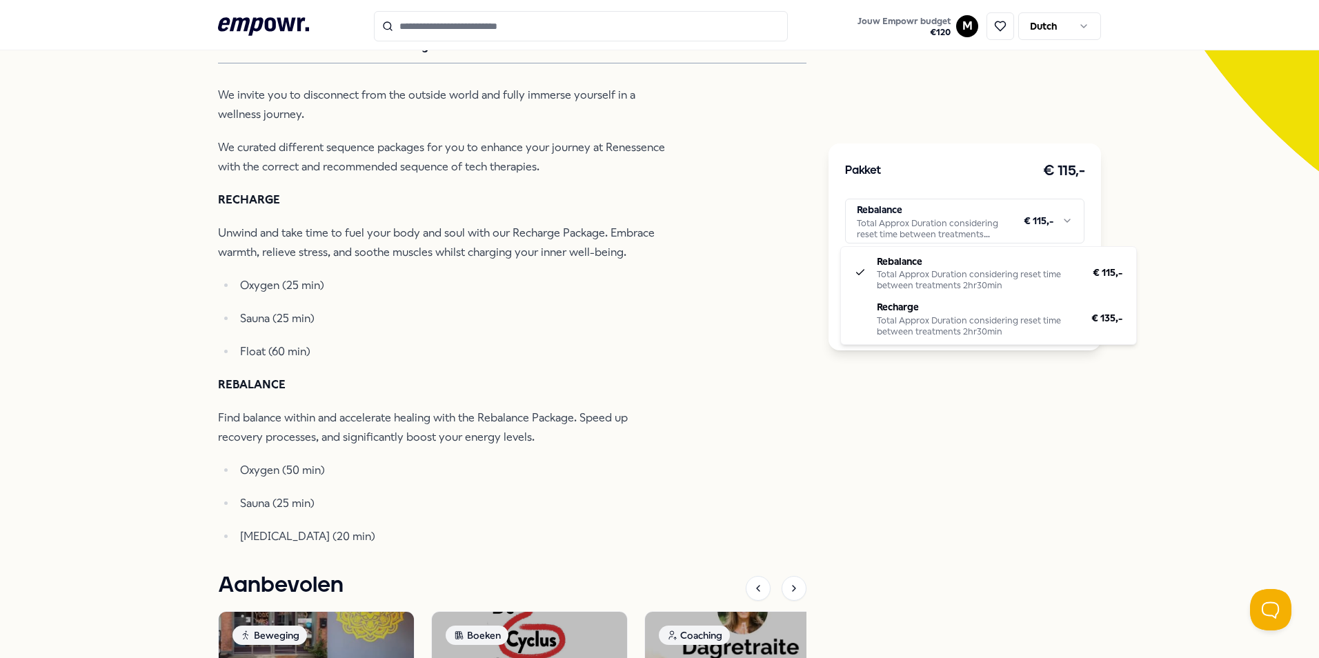
click at [957, 213] on html ".empowr-logo_svg__cls-1{fill:#03032f} Jouw Empowr budget € 120 M Dutch Alle cat…" at bounding box center [659, 329] width 1319 height 658
